Goal: Contribute content

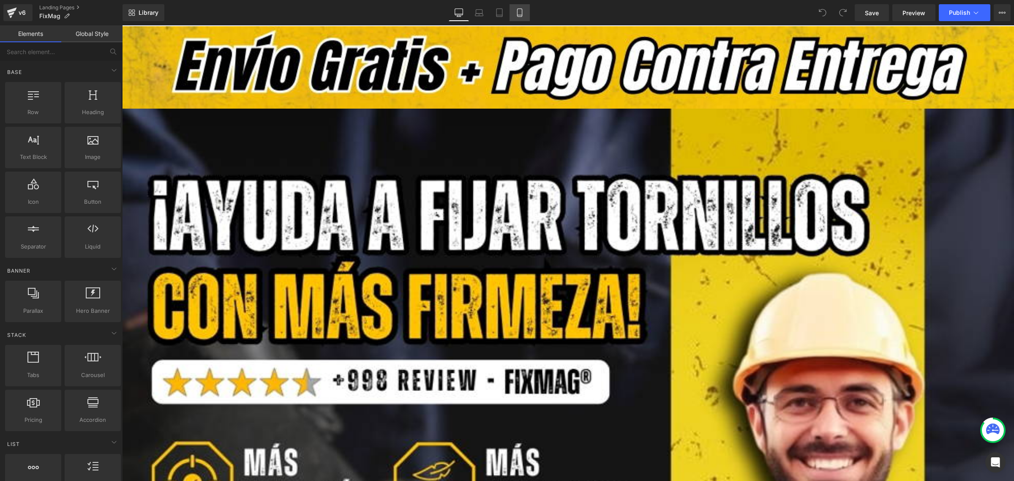
click at [524, 15] on link "Mobile" at bounding box center [519, 12] width 20 height 17
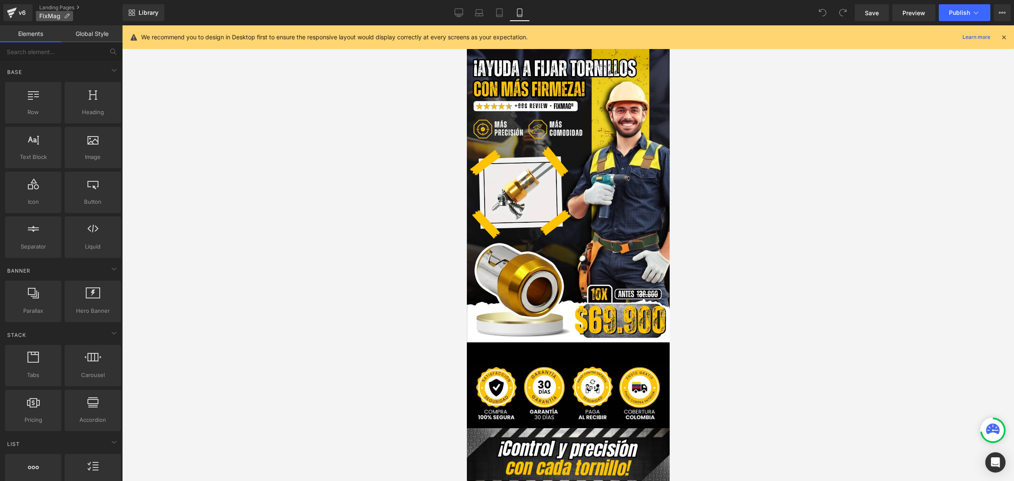
click at [68, 15] on icon at bounding box center [67, 16] width 6 height 6
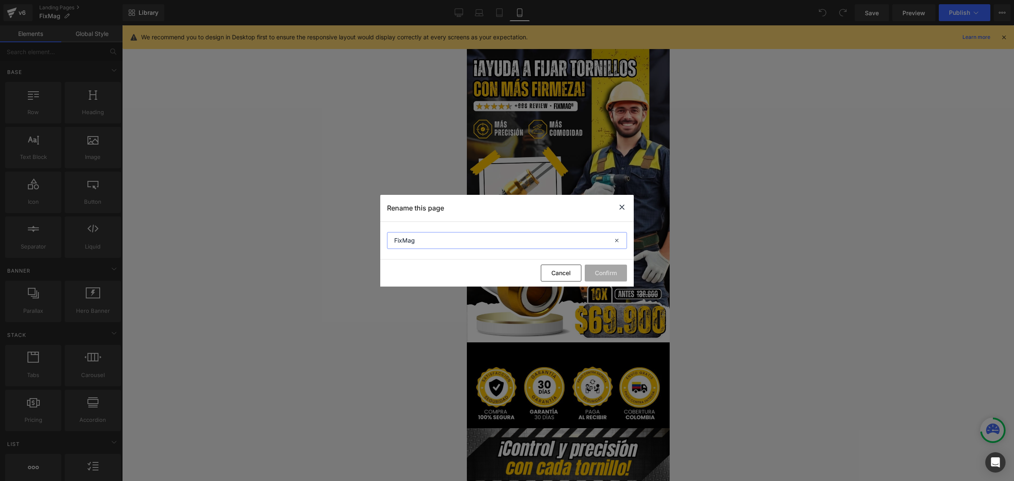
click at [434, 237] on input "FixMag" at bounding box center [507, 240] width 240 height 17
paste input "®"
type input "Anillos FixMag®"
click at [614, 271] on button "Confirm" at bounding box center [606, 272] width 42 height 17
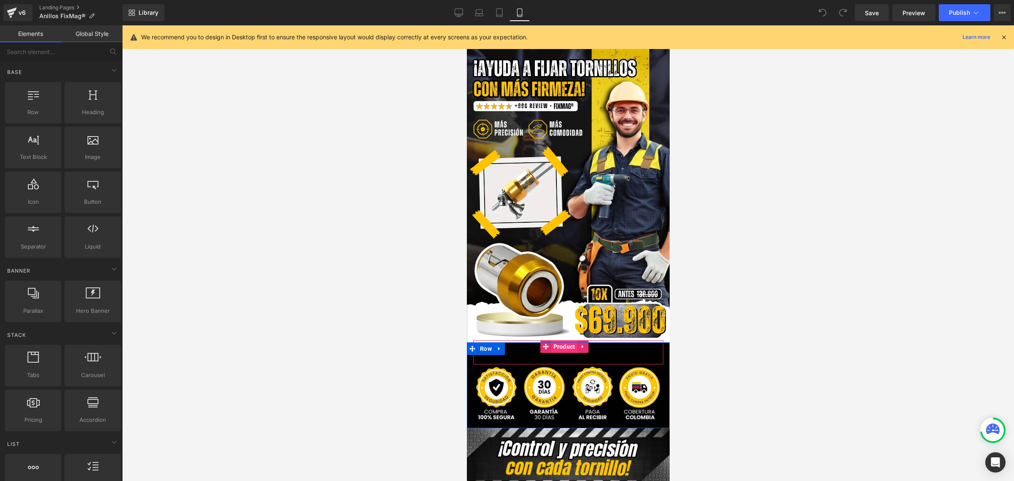
click at [555, 340] on span "Product" at bounding box center [564, 346] width 26 height 13
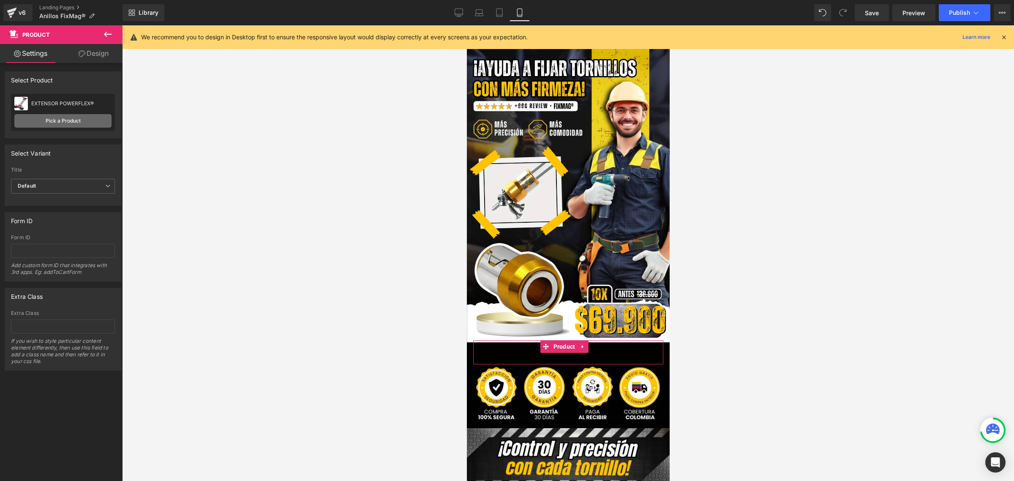
click at [73, 121] on link "Pick a Product" at bounding box center [62, 121] width 97 height 14
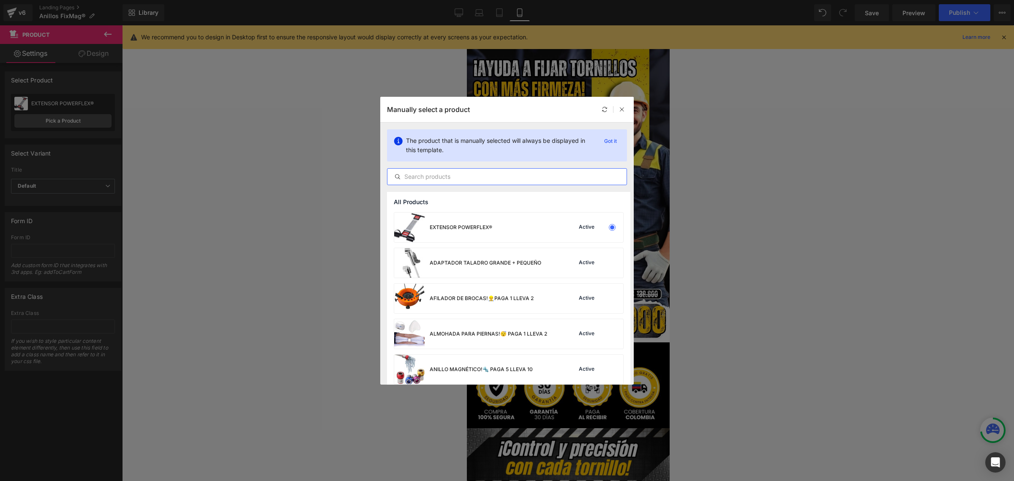
click at [487, 179] on input "text" at bounding box center [506, 176] width 239 height 10
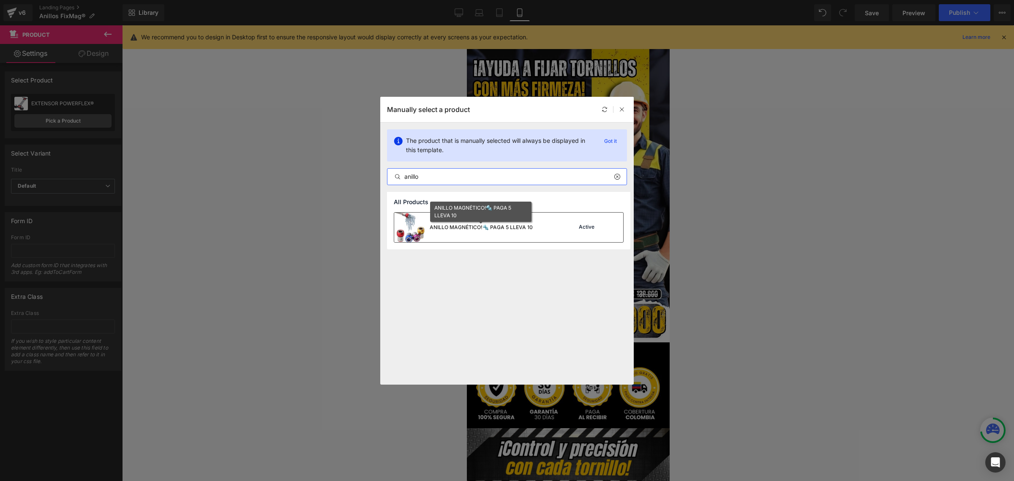
type input "anillo"
click at [478, 225] on div "ANILLO MAGNÉTICO!🔩 PAGA 5 LLEVA 10" at bounding box center [481, 227] width 103 height 8
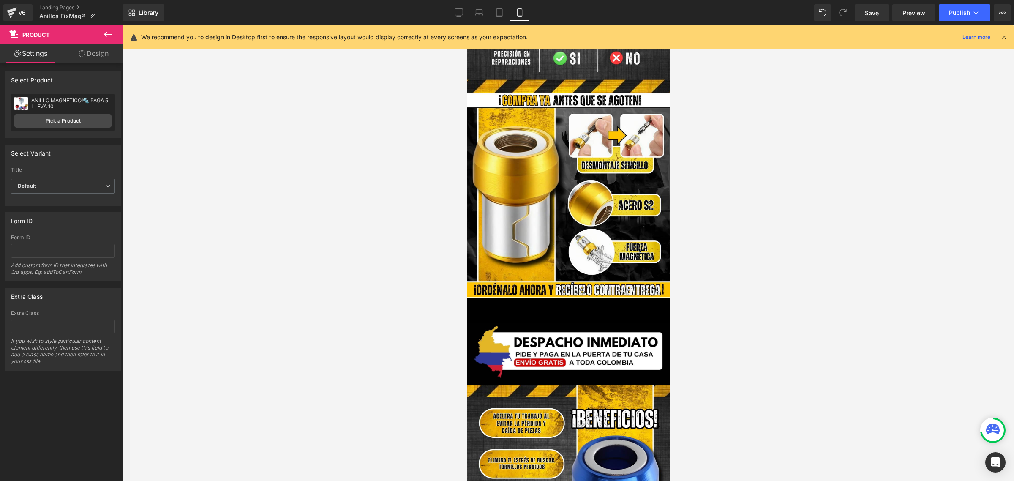
scroll to position [1320, 0]
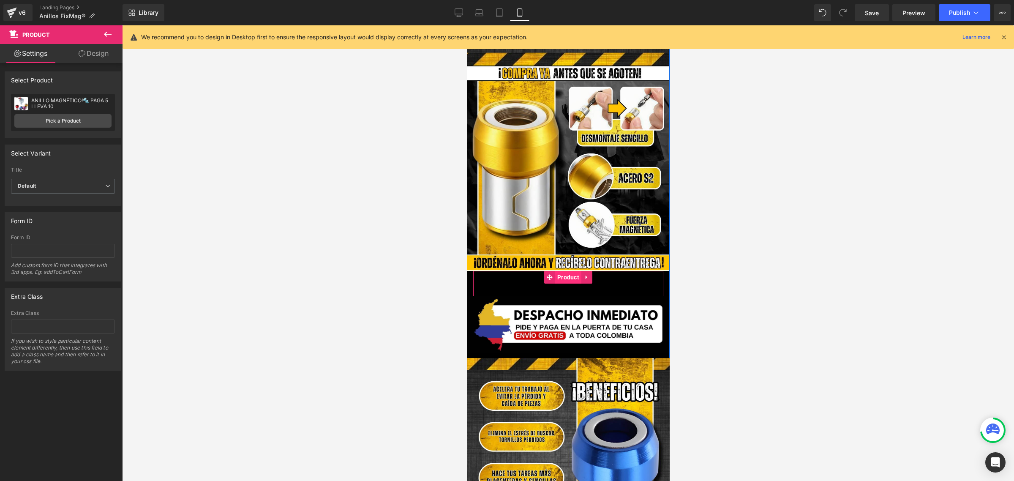
click at [567, 271] on span "Product" at bounding box center [568, 277] width 26 height 13
click at [51, 120] on link "Pick a Product" at bounding box center [62, 121] width 97 height 14
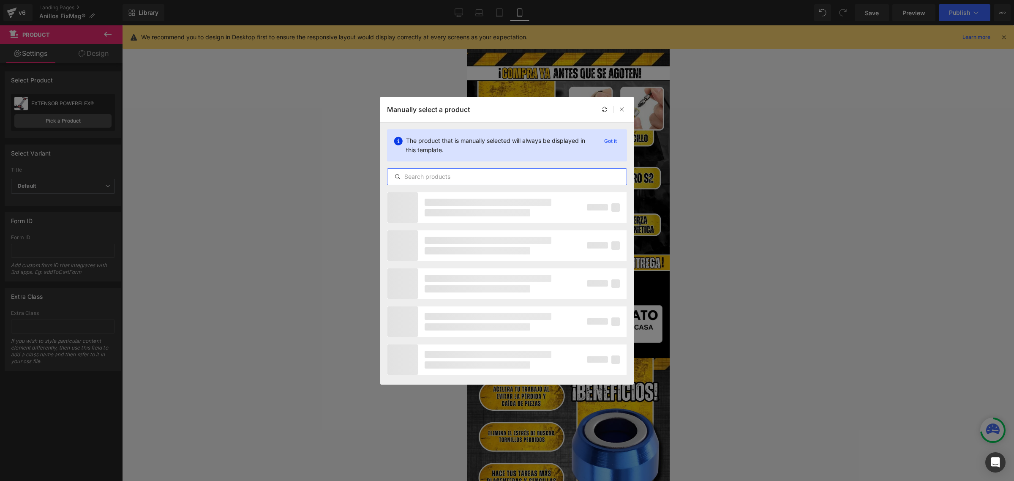
click at [494, 175] on input "text" at bounding box center [506, 176] width 239 height 10
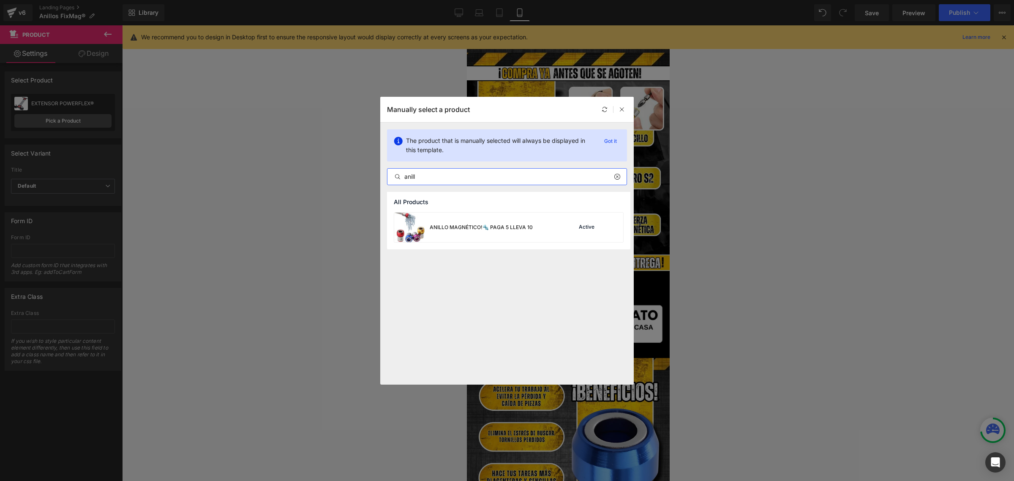
click at [494, 175] on input "anill" at bounding box center [506, 176] width 239 height 10
type input "anill"
click at [493, 226] on div "ANILLO MAGNÉTICO!🔩 PAGA 5 LLEVA 10" at bounding box center [481, 227] width 103 height 8
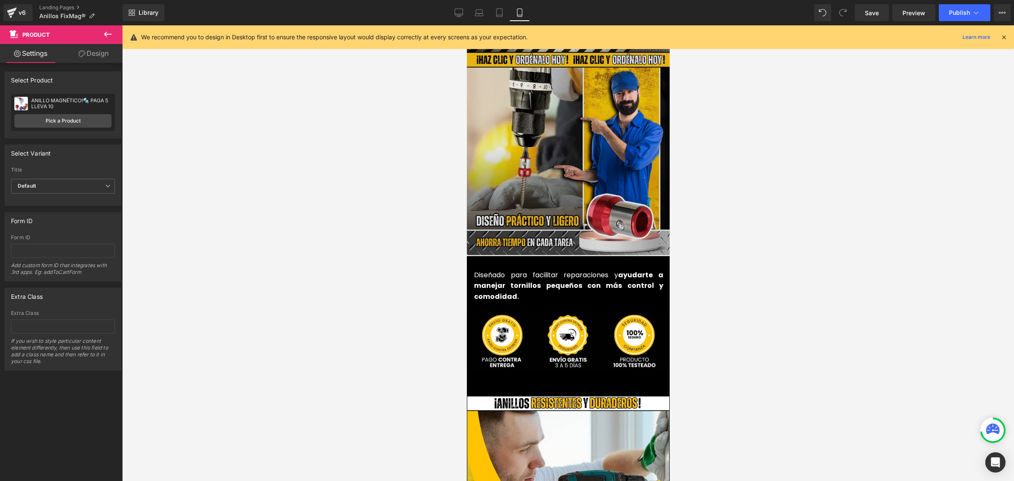
scroll to position [1901, 0]
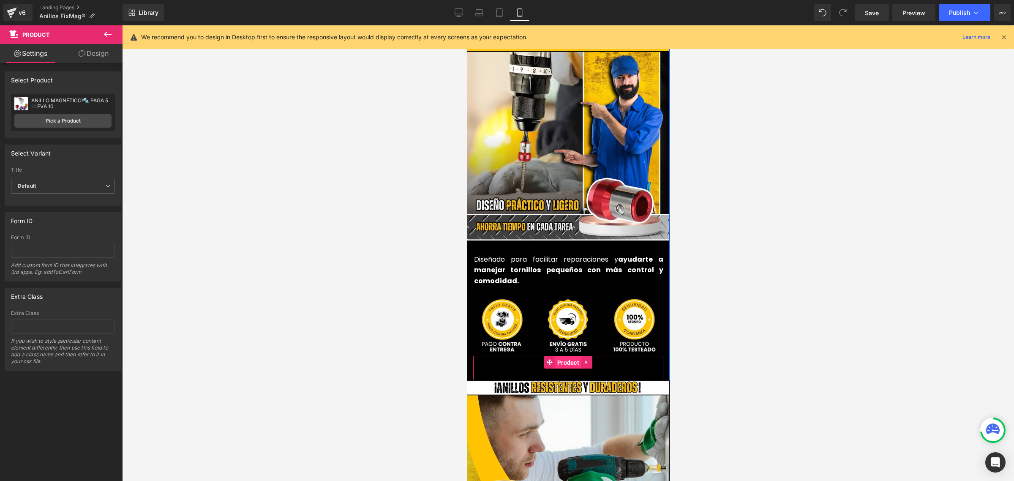
click at [559, 356] on span "Product" at bounding box center [568, 362] width 26 height 13
click at [48, 118] on link "Pick a Product" at bounding box center [62, 121] width 97 height 14
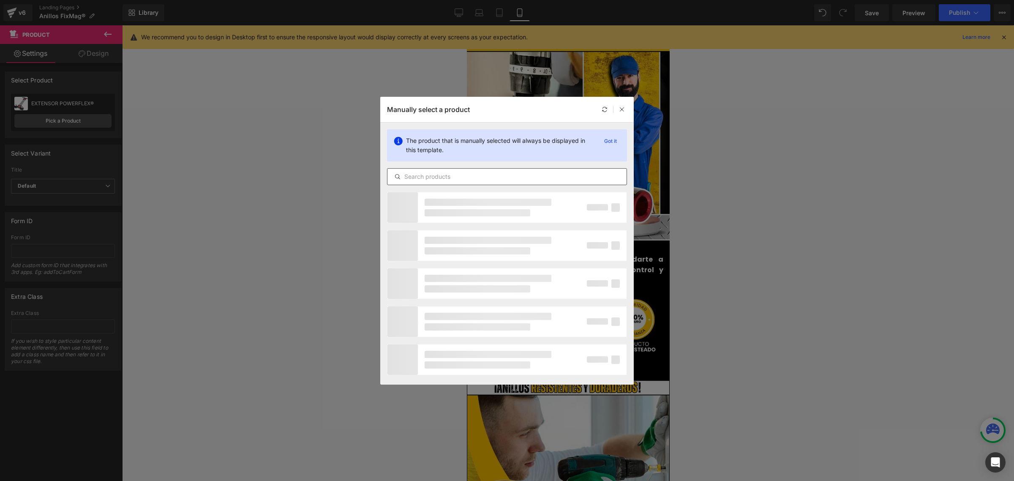
click at [457, 179] on input "text" at bounding box center [506, 176] width 239 height 10
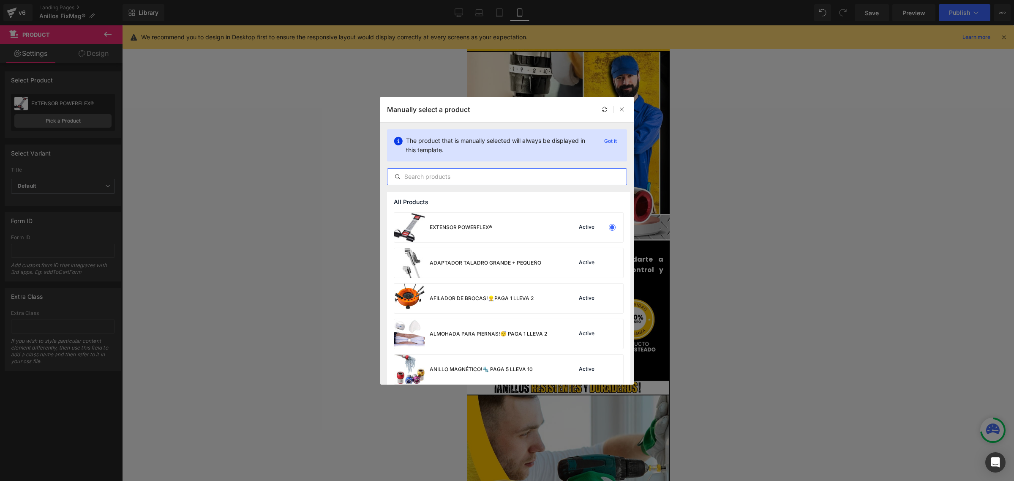
paste input "anill"
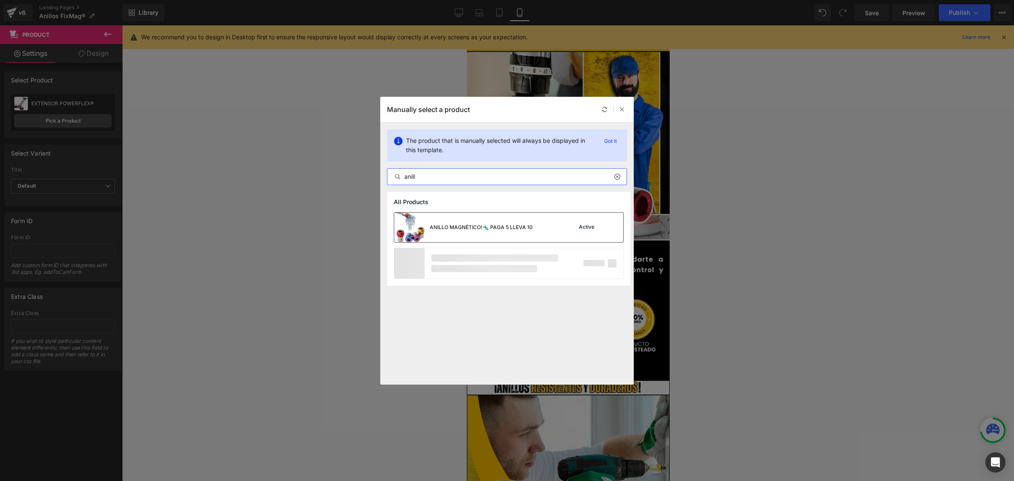
type input "anill"
click at [460, 228] on div "ANILLO MAGNÉTICO!🔩 PAGA 5 LLEVA 10" at bounding box center [481, 227] width 103 height 8
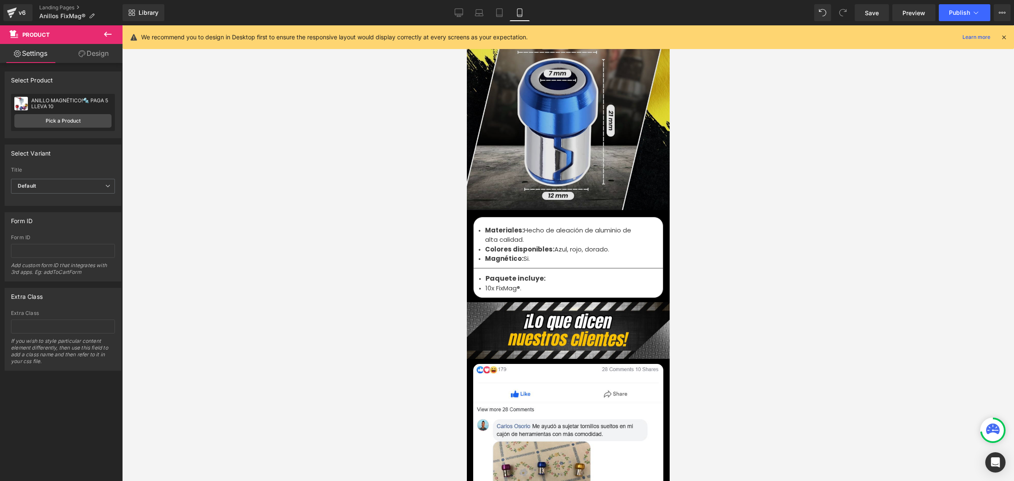
scroll to position [2745, 0]
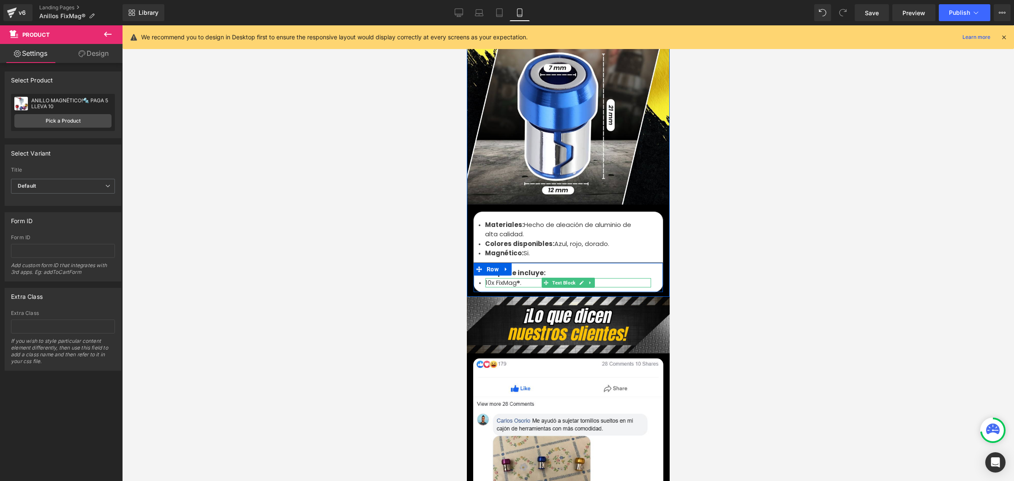
click at [491, 278] on li "10x FixMag®." at bounding box center [568, 283] width 166 height 10
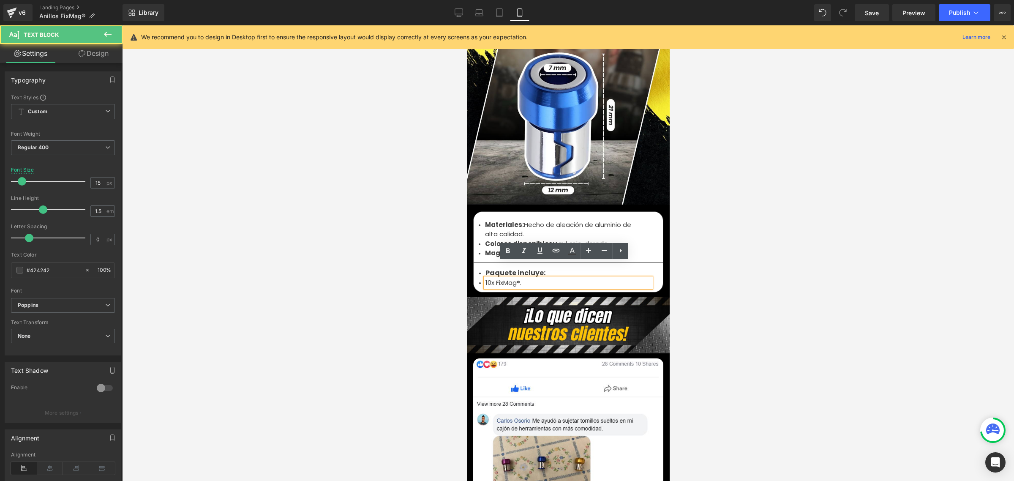
click at [493, 278] on li "10x FixMag®." at bounding box center [568, 283] width 166 height 10
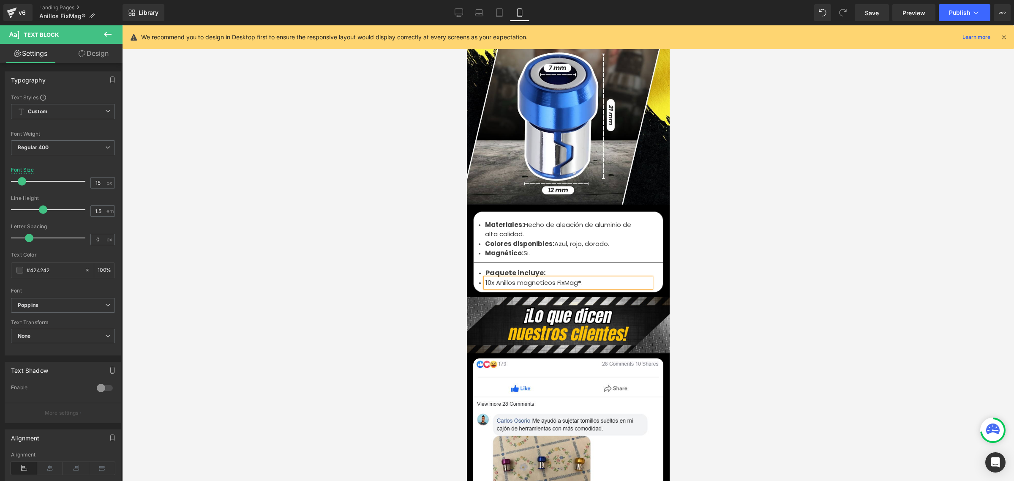
click at [534, 278] on li "10x Anillos magneticos FixMag®." at bounding box center [568, 283] width 166 height 10
click at [598, 278] on li "10x Anillos magnéticos FixMag®." at bounding box center [568, 283] width 166 height 10
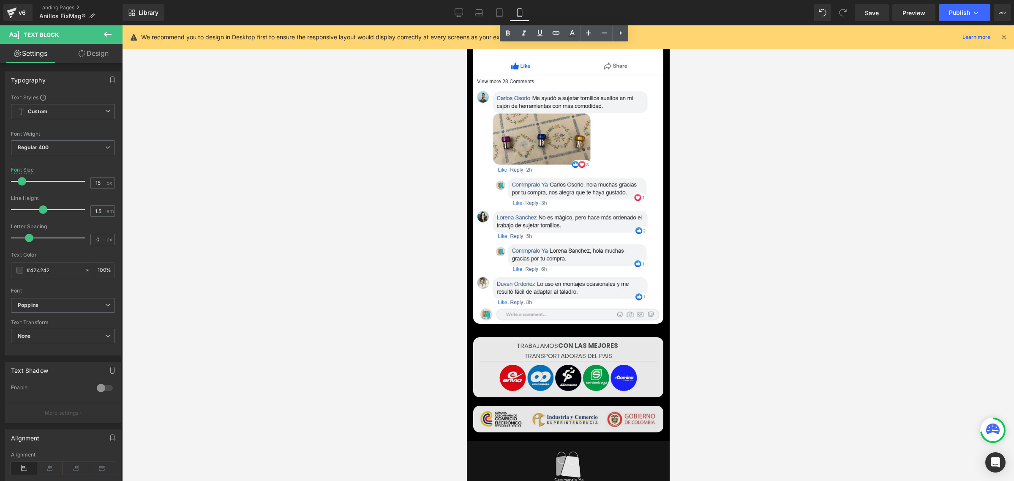
scroll to position [2976, 0]
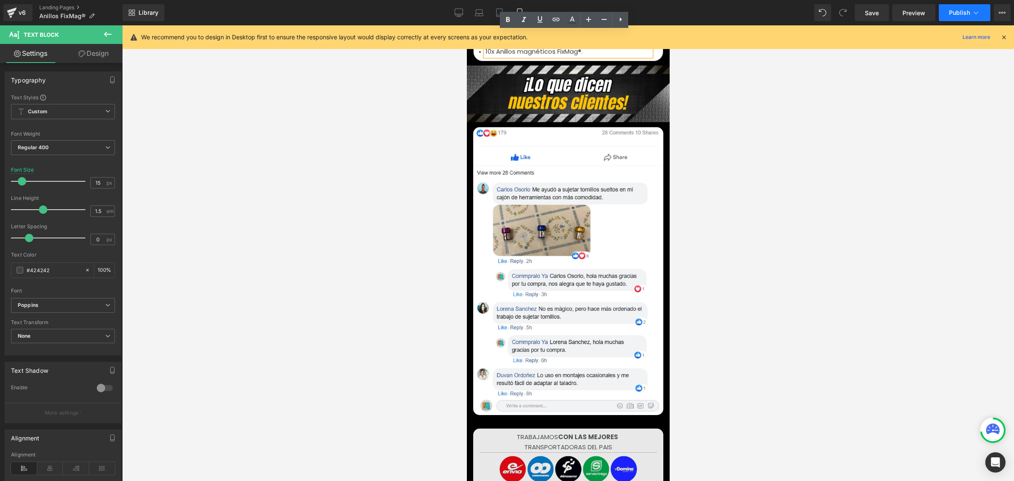
click at [954, 11] on span "Publish" at bounding box center [959, 12] width 21 height 7
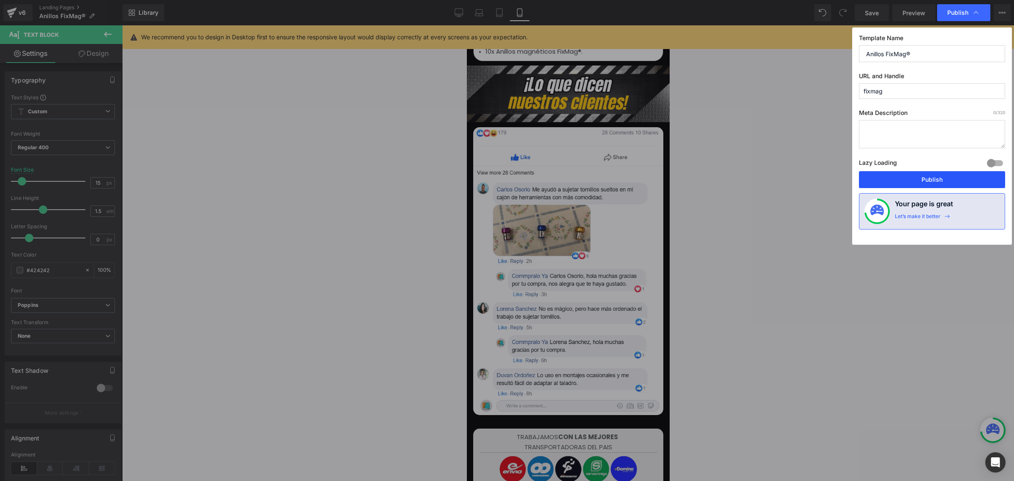
click at [928, 182] on button "Publish" at bounding box center [932, 179] width 146 height 17
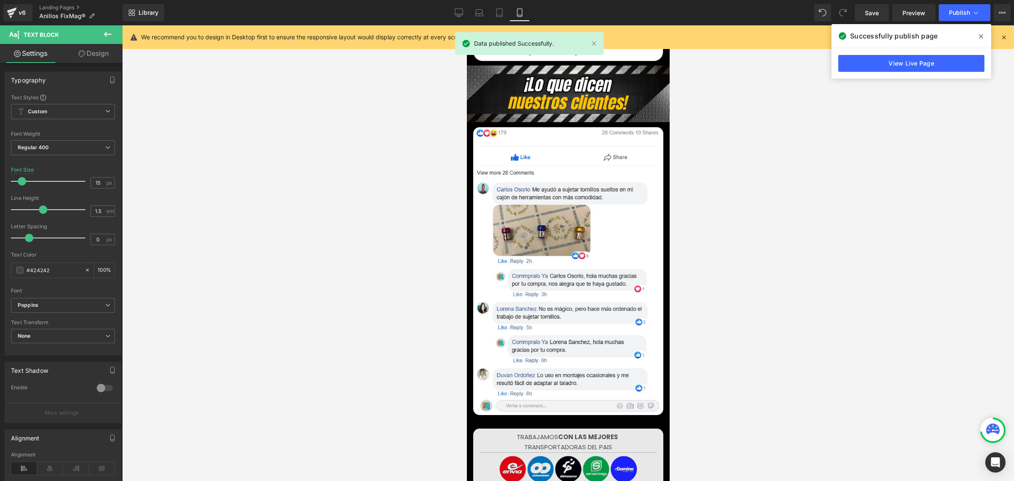
click at [982, 35] on icon at bounding box center [981, 36] width 4 height 4
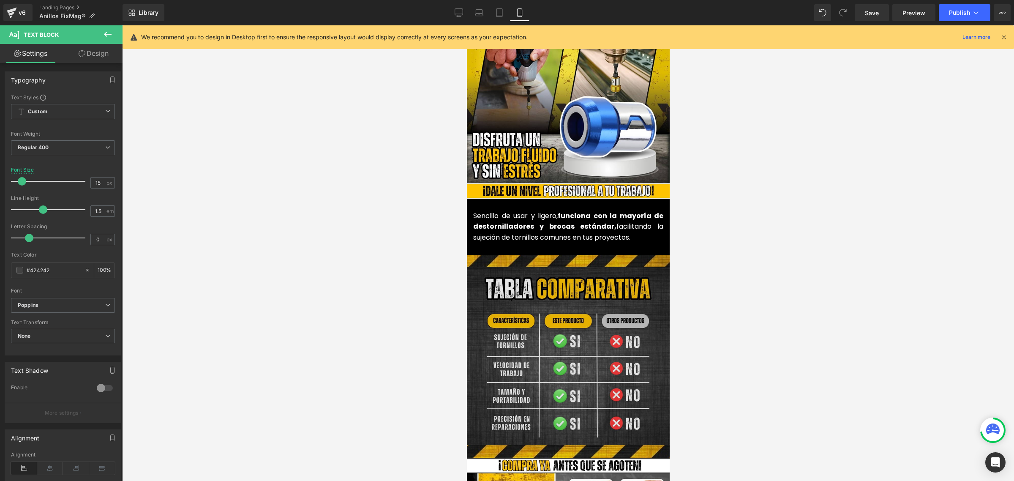
scroll to position [812, 0]
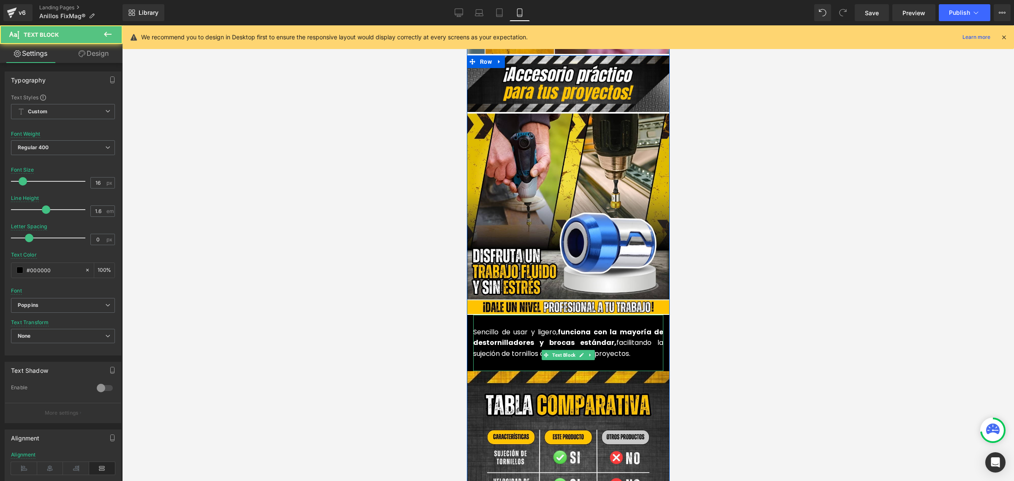
click at [525, 327] on strong "funciona con la mayoría de destornilladores y brocas estándar," at bounding box center [568, 337] width 190 height 21
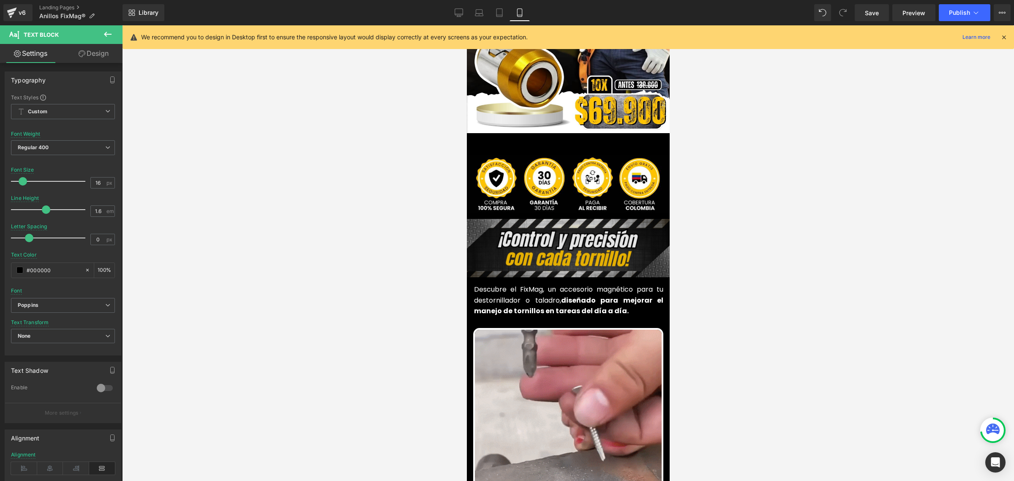
scroll to position [231, 0]
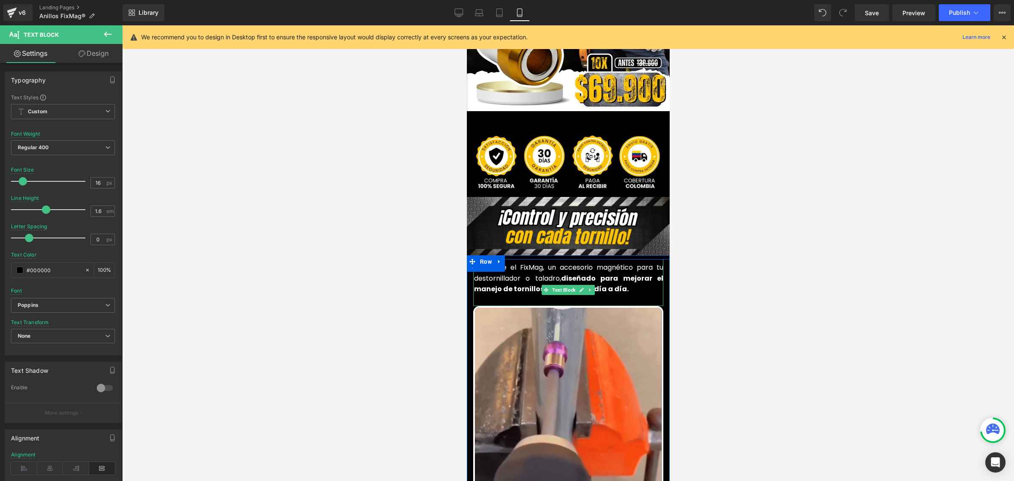
click at [514, 262] on font "Descubre el FixMag, un accesorio magnético para tu destornillador o taladro, di…" at bounding box center [567, 277] width 189 height 31
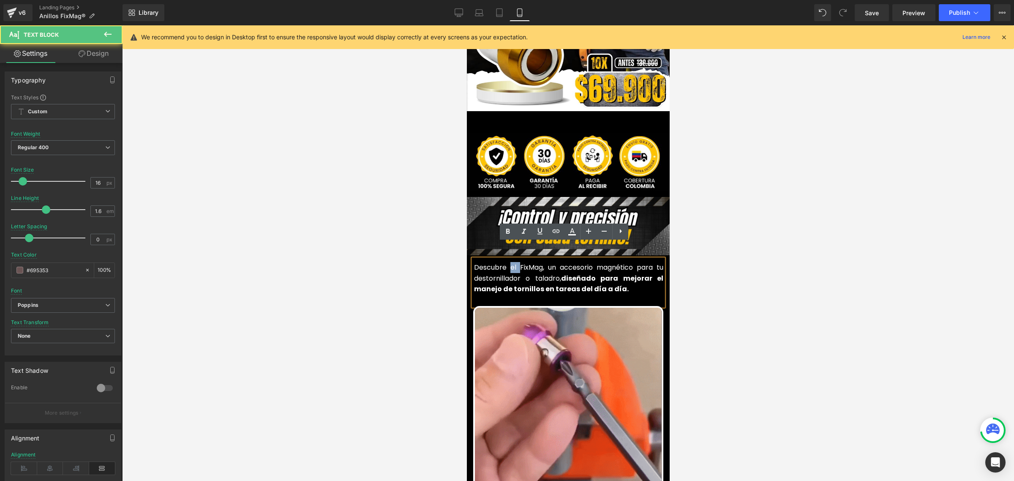
drag, startPoint x: 506, startPoint y: 249, endPoint x: 513, endPoint y: 250, distance: 6.3
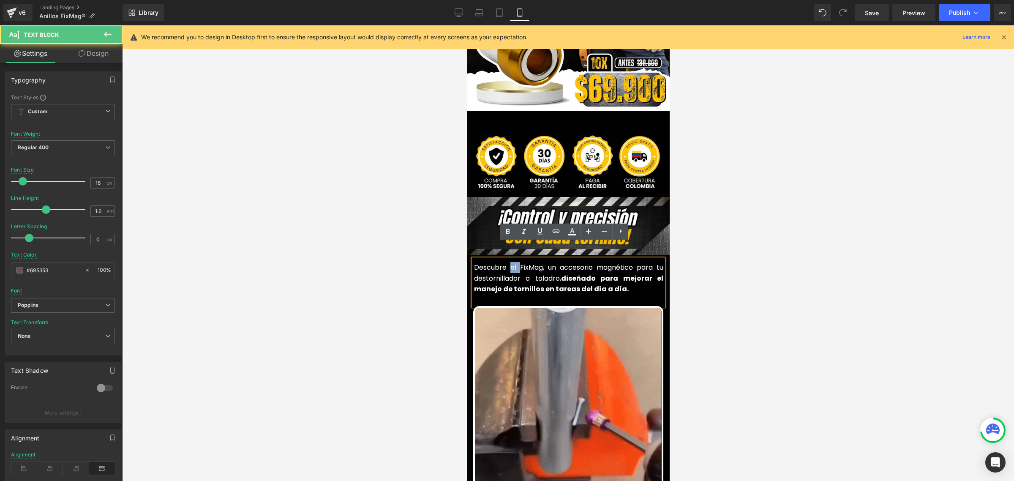
click at [513, 262] on font "Descubre el FixMag, un accesorio magnético para tu destornillador o taladro, di…" at bounding box center [567, 277] width 189 height 31
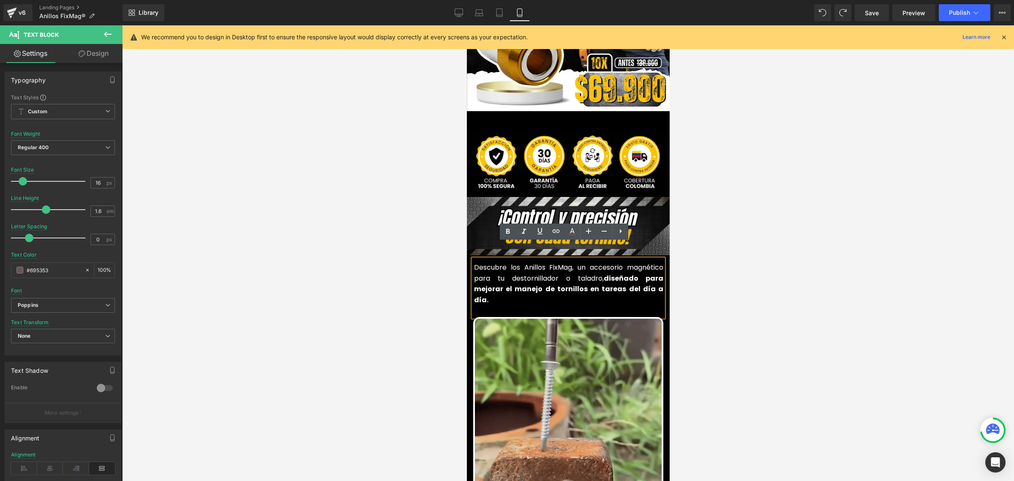
click at [567, 262] on font "Descubre los Anillos FixMag, un accesorio magnético para tu destornillador o ta…" at bounding box center [567, 283] width 189 height 42
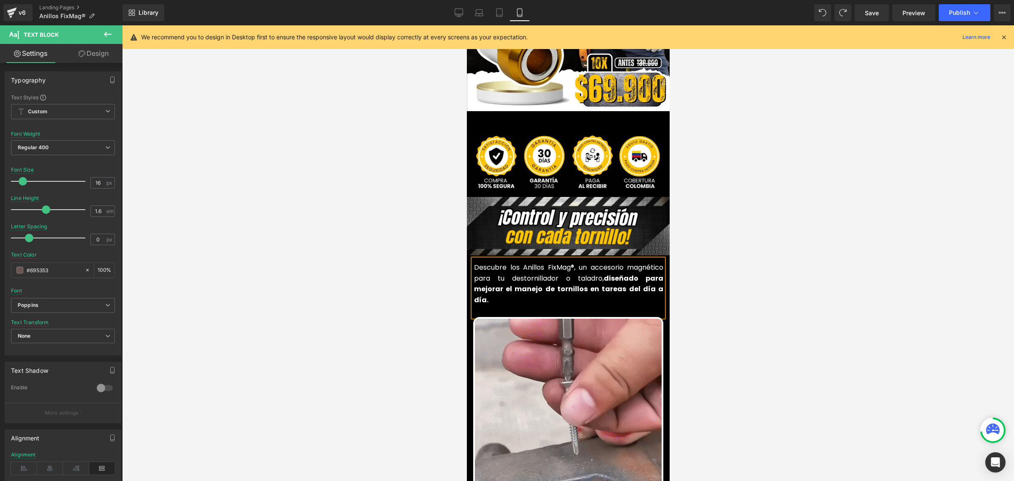
click at [650, 273] on strong "diseñado para mejorar el manejo de tornillos en tareas del día a día." at bounding box center [567, 288] width 189 height 31
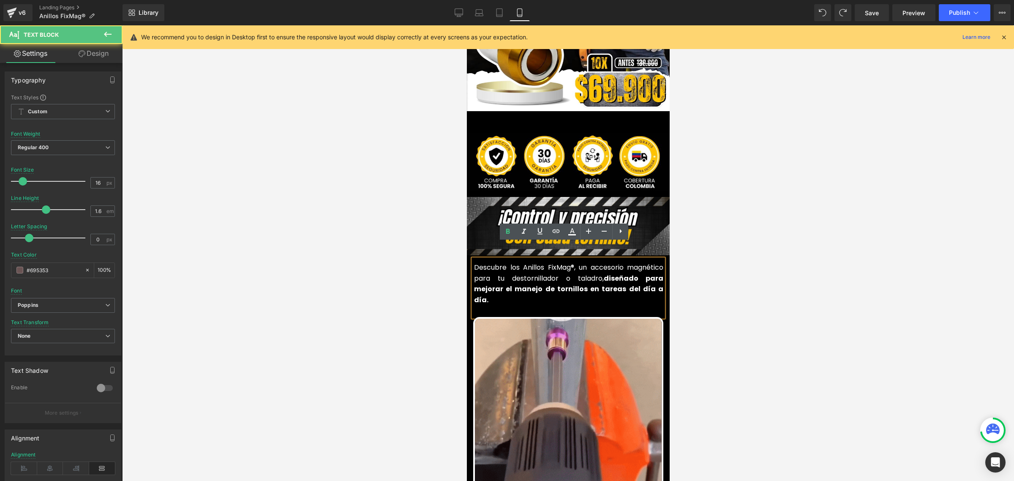
click at [772, 263] on div at bounding box center [568, 252] width 892 height 455
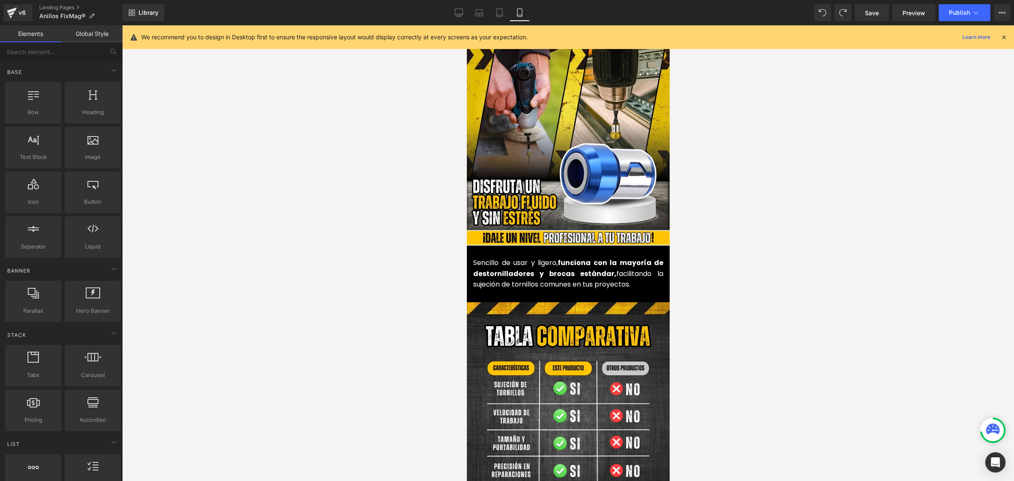
scroll to position [917, 0]
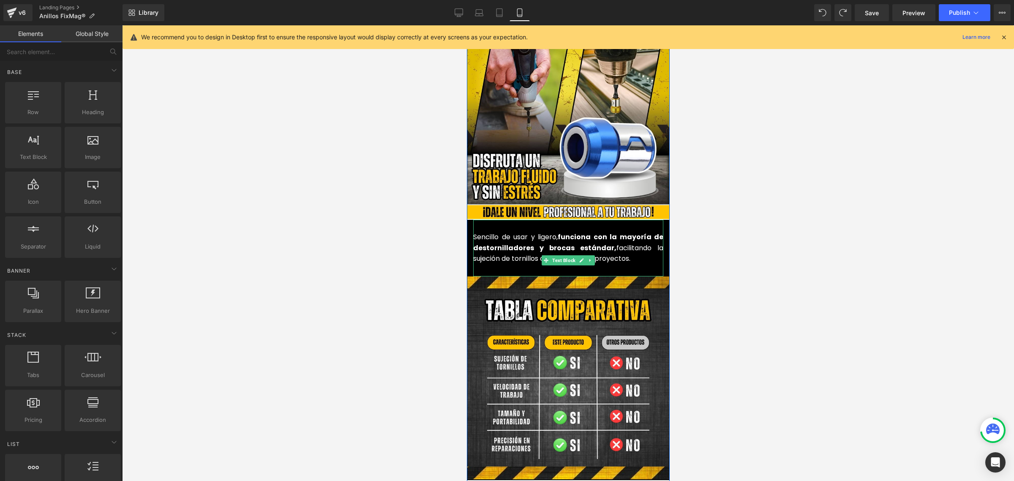
click at [641, 231] on p "Sencillo de usar y ligero, funciona con la mayoría de destornilladores y brocas…" at bounding box center [568, 247] width 190 height 33
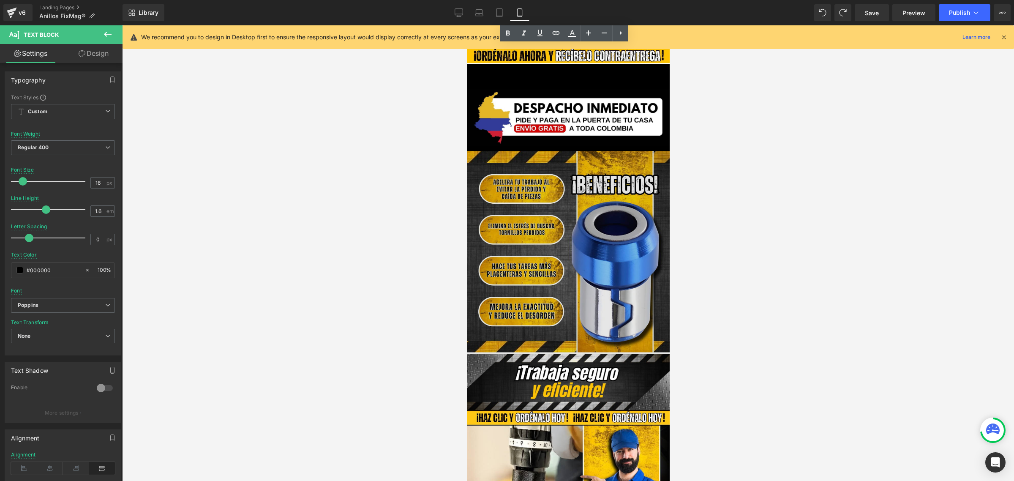
scroll to position [1656, 0]
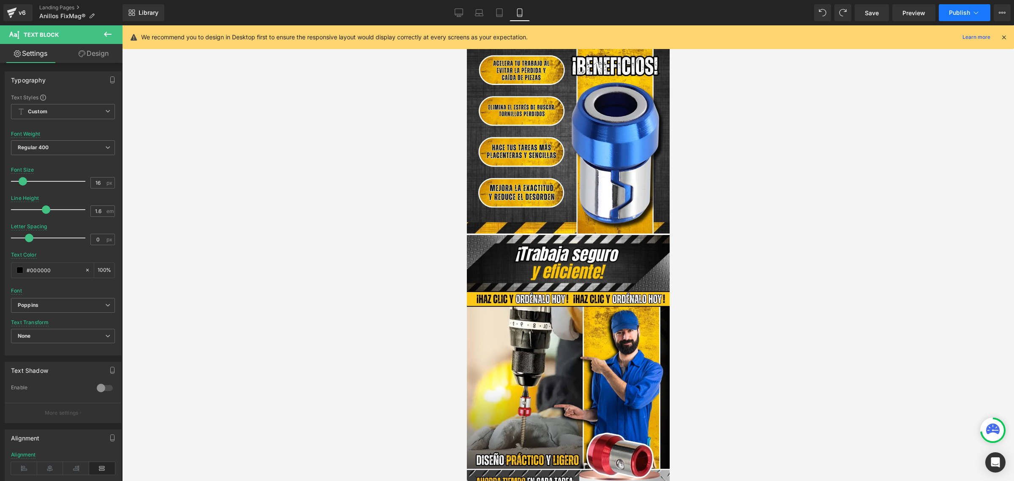
click at [961, 14] on span "Publish" at bounding box center [959, 12] width 21 height 7
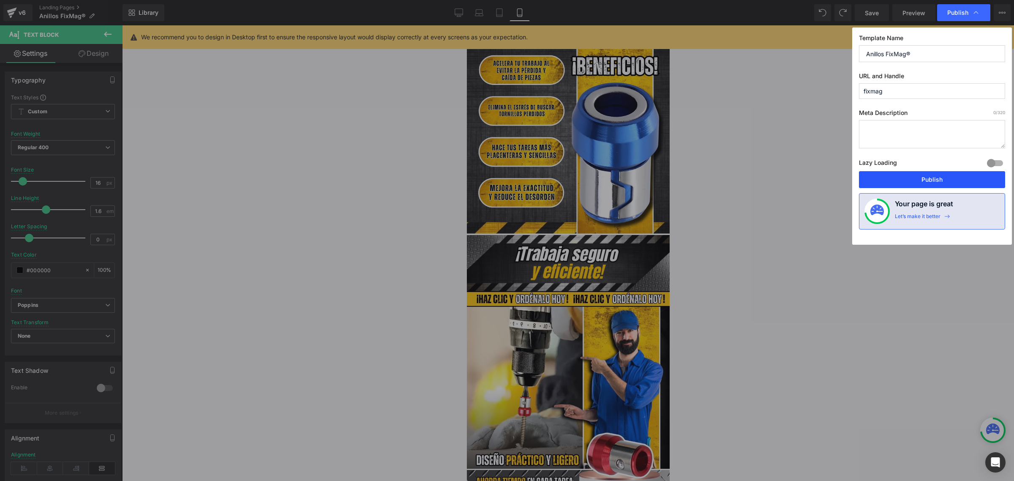
click at [947, 176] on button "Publish" at bounding box center [932, 179] width 146 height 17
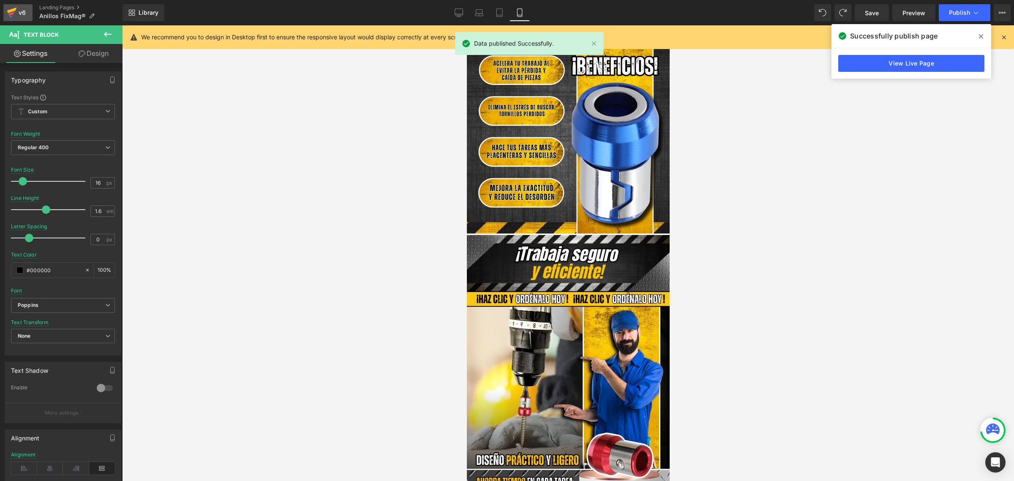
click at [15, 9] on icon at bounding box center [12, 10] width 10 height 5
